Goal: Task Accomplishment & Management: Complete application form

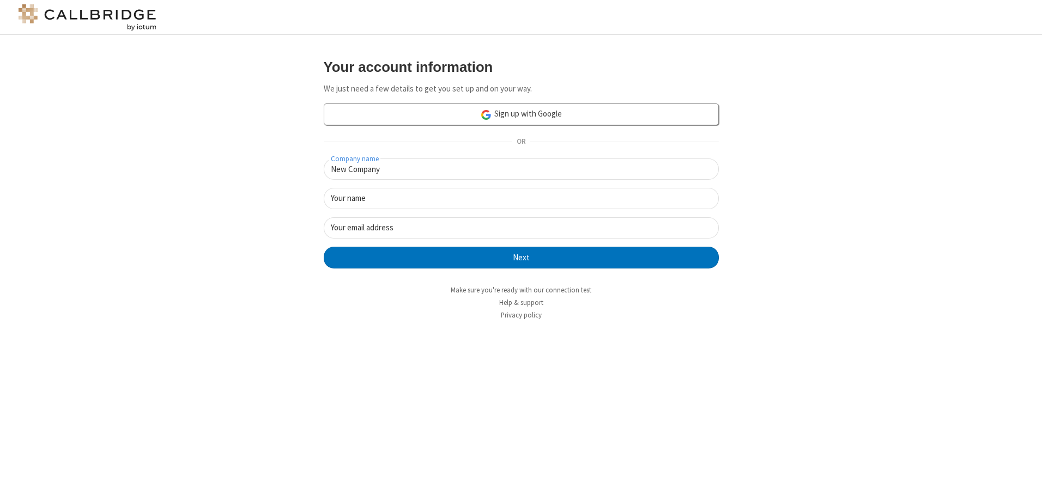
type input "New Company"
type input "New User"
type input "[EMAIL_ADDRESS][DOMAIN_NAME]"
click button "Next" at bounding box center [521, 258] width 395 height 22
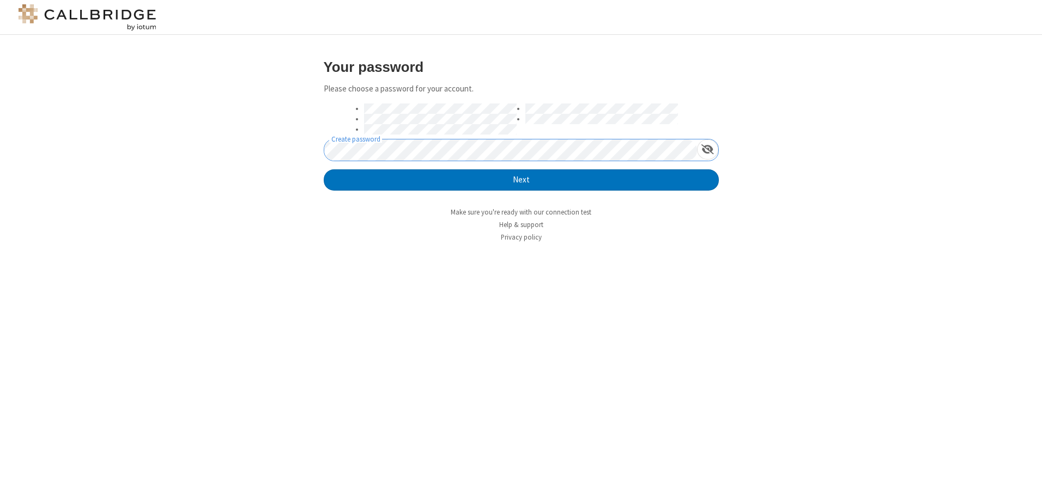
click at [324, 169] on button "Next" at bounding box center [521, 180] width 395 height 22
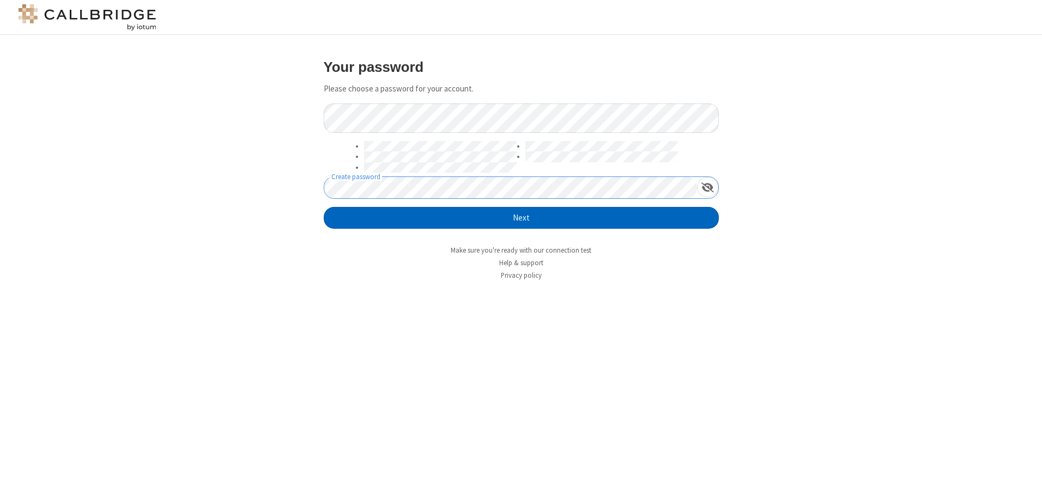
click at [521, 218] on button "Next" at bounding box center [521, 218] width 395 height 22
